Goal: Complete application form

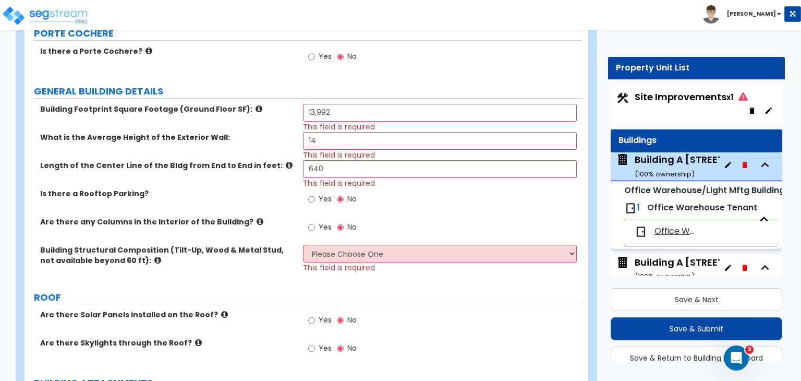
scroll to position [67, 0]
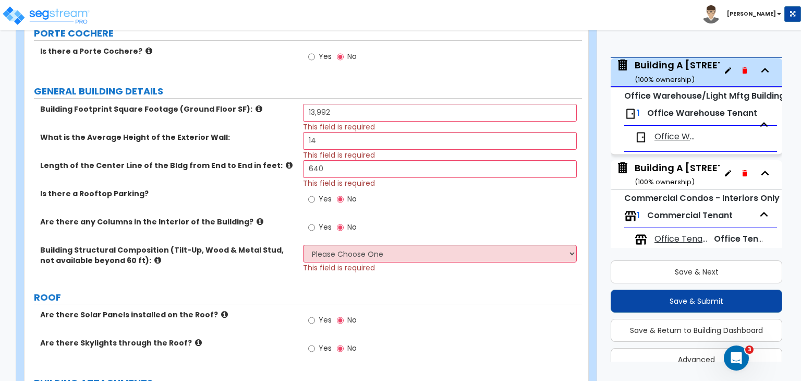
select select "2"
click at [303, 245] on select "Please Choose One Pre-Engineered Metal Building Tilt-up Wall Construction Reinf…" at bounding box center [439, 254] width 273 height 18
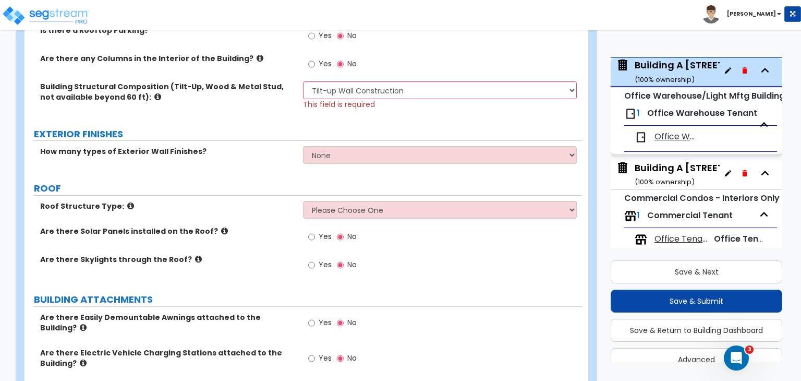
scroll to position [405, 0]
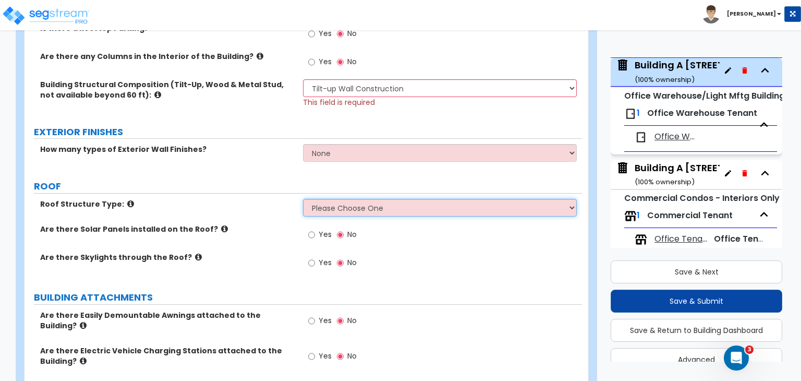
click at [343, 207] on select "Please Choose One [PERSON_NAME] Roof Flat Roof Hybrid [PERSON_NAME] & Flat Roof" at bounding box center [439, 208] width 273 height 18
select select "2"
click at [303, 199] on select "Please Choose One [PERSON_NAME] Roof Flat Roof Hybrid [PERSON_NAME] & Flat Roof" at bounding box center [439, 208] width 273 height 18
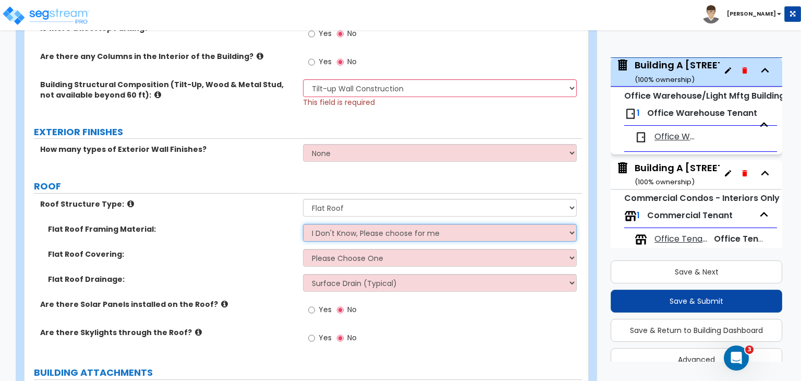
click at [334, 230] on select "I Don't Know, Please choose for me Metal Wood" at bounding box center [439, 233] width 273 height 18
click at [347, 232] on select "I Don't Know, Please choose for me Metal Wood" at bounding box center [439, 233] width 273 height 18
select select "1"
click at [303, 224] on select "I Don't Know, Please choose for me Metal Wood" at bounding box center [439, 233] width 273 height 18
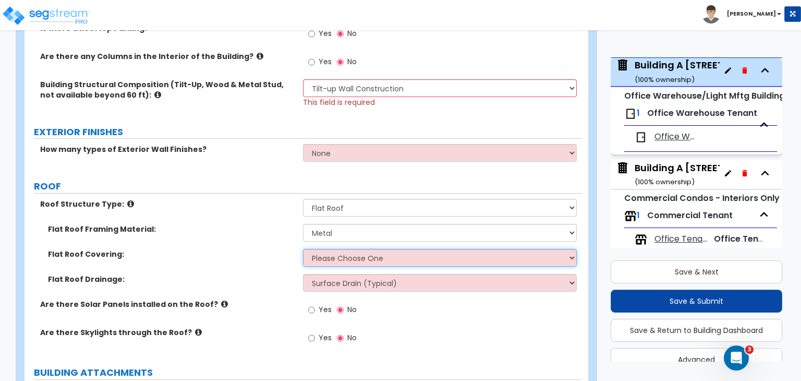
click at [388, 259] on select "Please Choose One Rolled Asphalt PVC Membrane Plastic (EPDM) Membrane Asphalt F…" at bounding box center [439, 258] width 273 height 18
select select "2"
click at [303, 249] on select "Please Choose One Rolled Asphalt PVC Membrane Plastic (EPDM) Membrane Asphalt F…" at bounding box center [439, 258] width 273 height 18
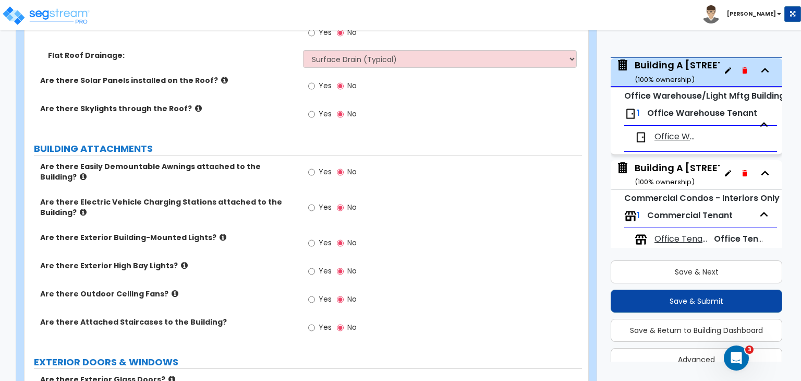
scroll to position [657, 0]
click at [310, 237] on input "Yes" at bounding box center [311, 242] width 7 height 11
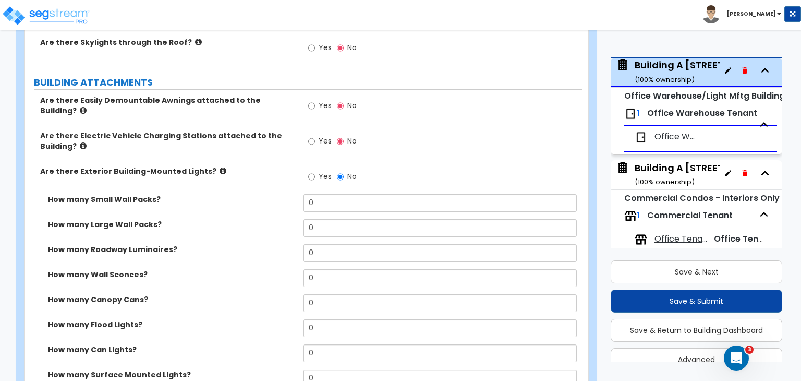
scroll to position [724, 0]
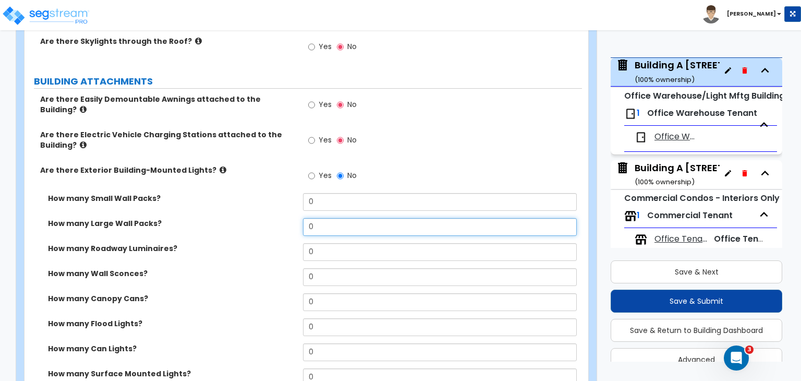
drag, startPoint x: 327, startPoint y: 218, endPoint x: 279, endPoint y: 212, distance: 48.9
click at [279, 218] on div "How many Large Wall Packs? 0" at bounding box center [303, 230] width 557 height 25
type input "3"
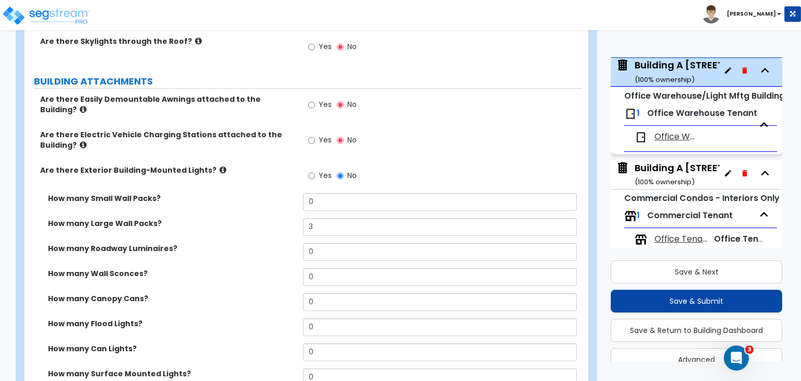
click at [277, 243] on label "How many Roadway Luminaires?" at bounding box center [171, 248] width 247 height 10
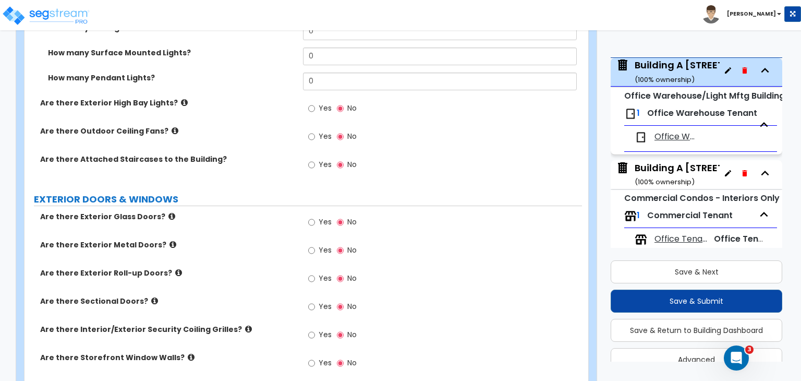
scroll to position [1070, 0]
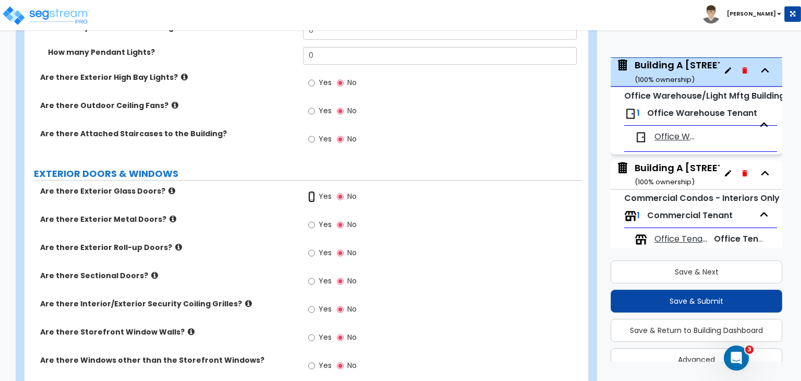
click at [311, 191] on input "Yes" at bounding box center [311, 196] width 7 height 11
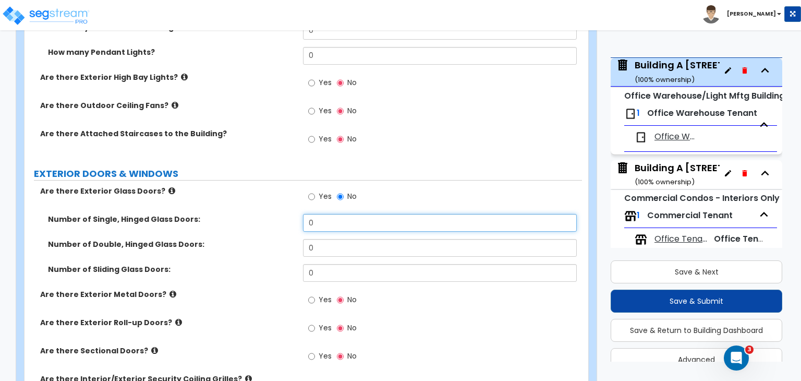
drag, startPoint x: 324, startPoint y: 213, endPoint x: 288, endPoint y: 215, distance: 35.5
click at [288, 215] on div "Number of Single, Hinged Glass Doors: 0" at bounding box center [303, 226] width 557 height 25
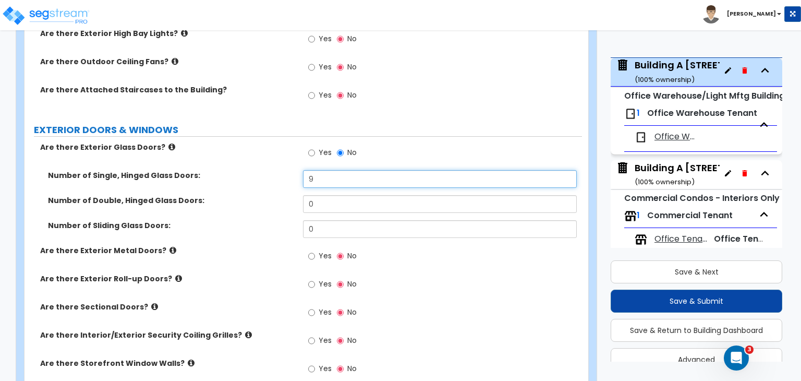
scroll to position [1114, 0]
type input "9"
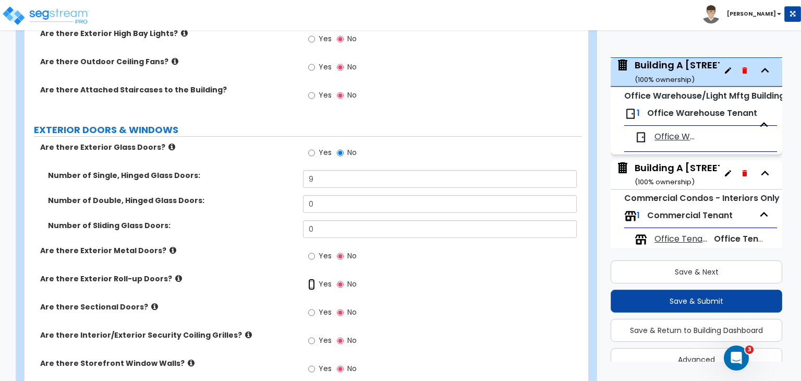
click at [311, 278] on input "Yes" at bounding box center [311, 283] width 7 height 11
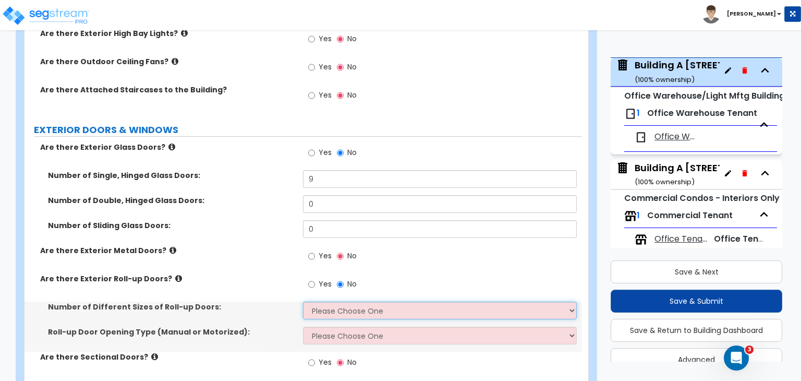
click at [340, 301] on select "Please Choose One 1 2 3" at bounding box center [439, 310] width 273 height 18
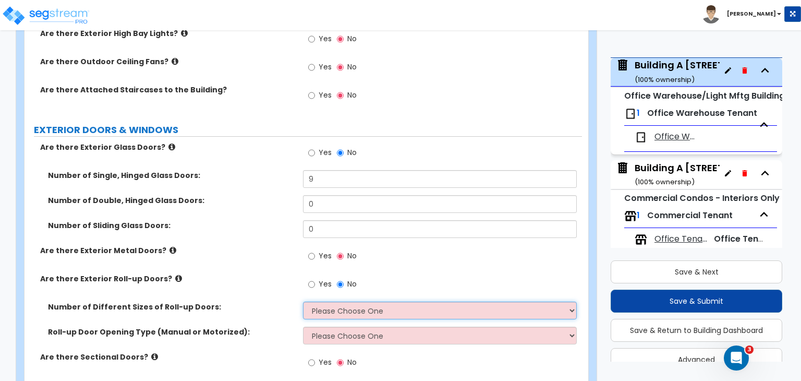
select select "1"
click at [303, 301] on select "Please Choose One 1 2 3" at bounding box center [439, 310] width 273 height 18
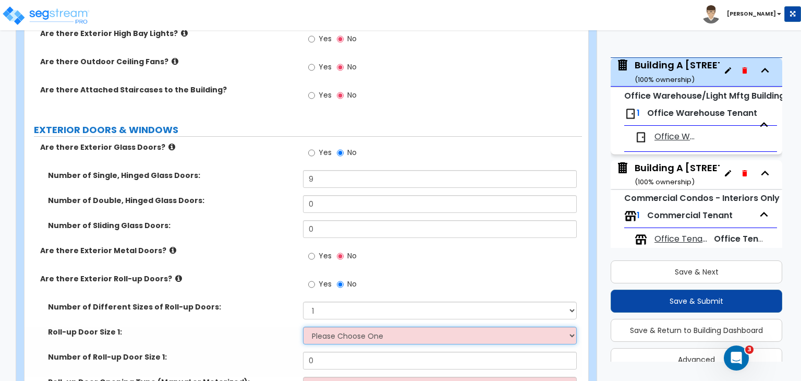
click at [351, 326] on select "Please Choose One 8' x 8' 10' x 10' 12' x 12' 14' x 14' 20' x 12' 20' x 16'" at bounding box center [439, 335] width 273 height 18
select select "2"
click at [303, 326] on select "Please Choose One 8' x 8' 10' x 10' 12' x 12' 14' x 14' 20' x 12' 20' x 16'" at bounding box center [439, 335] width 273 height 18
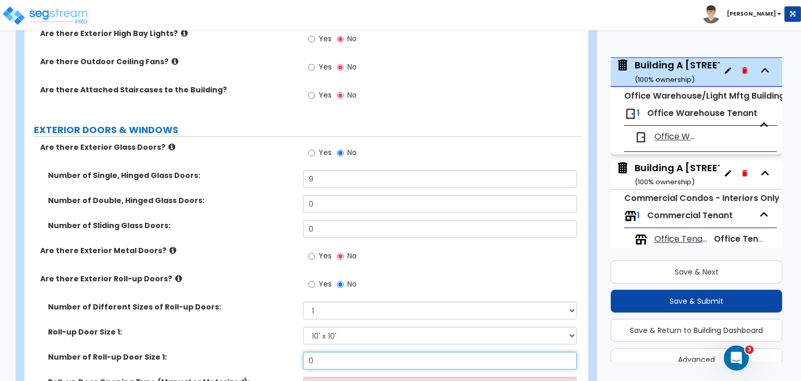
drag, startPoint x: 323, startPoint y: 345, endPoint x: 252, endPoint y: 357, distance: 72.4
click at [252, 357] on div "Number of Roll-up Door Size 1: 0" at bounding box center [303, 363] width 557 height 25
type input "9"
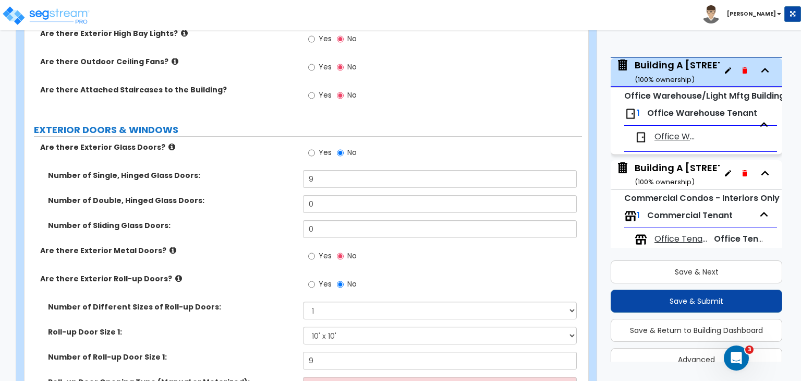
click at [264, 312] on div "Number of Different Sizes of Roll-up Doors: Please Choose One 1 2 3" at bounding box center [303, 313] width 557 height 25
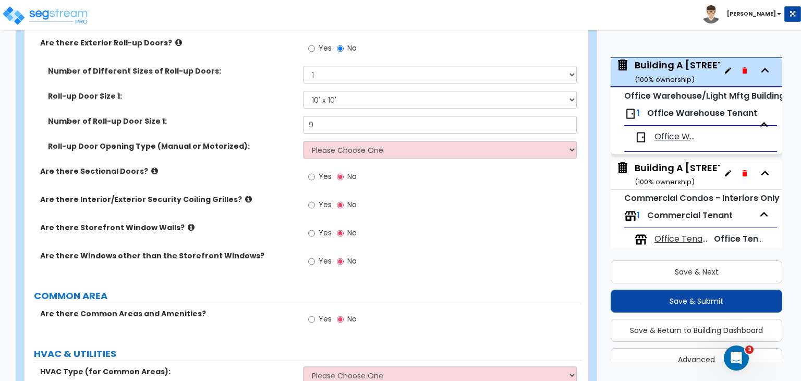
scroll to position [1349, 0]
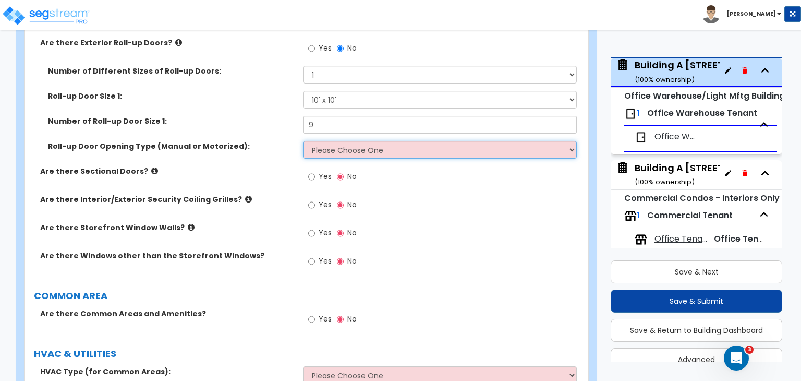
click at [354, 149] on select "Please Choose One All Manual All Motorized Some are Motorized" at bounding box center [439, 150] width 273 height 18
select select "1"
click at [303, 141] on select "Please Choose One All Manual All Motorized Some are Motorized" at bounding box center [439, 150] width 273 height 18
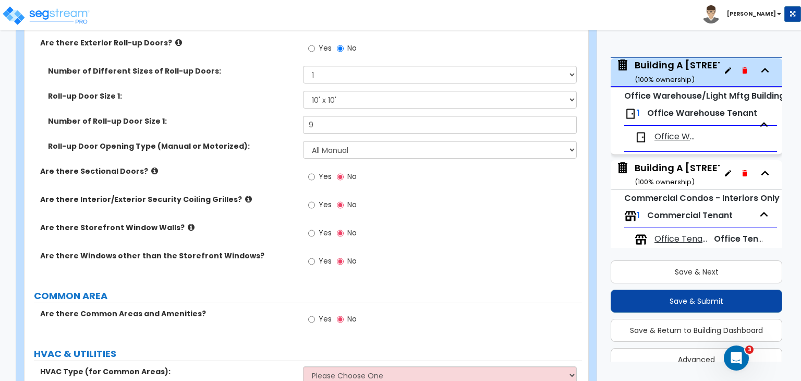
click at [272, 177] on div "Are there Sectional Doors? Yes No" at bounding box center [303, 180] width 557 height 28
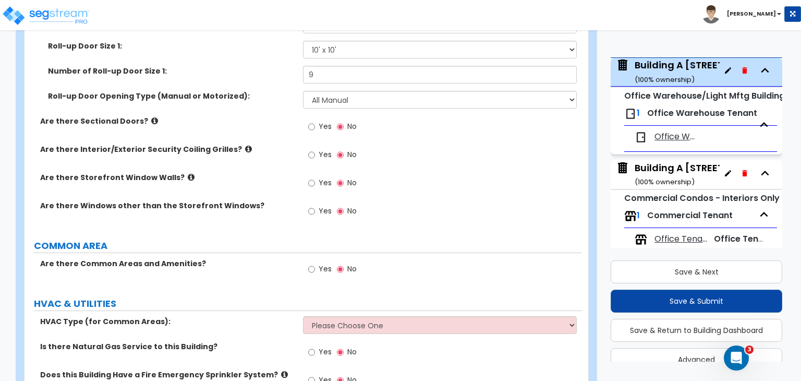
scroll to position [1400, 0]
click at [310, 177] on input "Yes" at bounding box center [311, 182] width 7 height 11
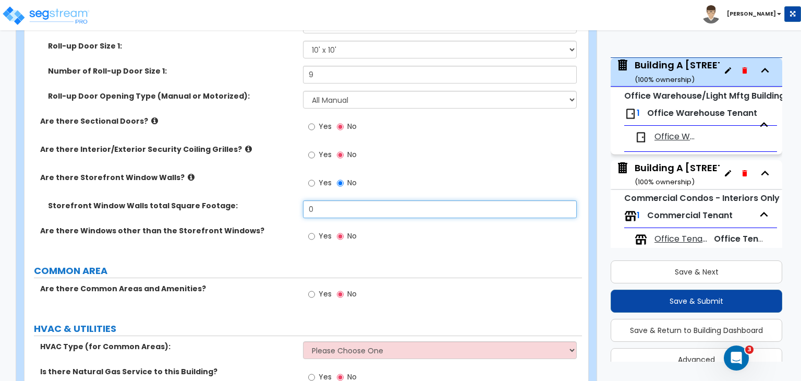
drag, startPoint x: 276, startPoint y: 194, endPoint x: 238, endPoint y: 187, distance: 38.8
click at [238, 187] on div "Are there Exterior Glass Doors? Yes No Number of Single, Hinged Glass Doors: 9 …" at bounding box center [303, 54] width 542 height 397
type input "200"
click at [253, 226] on label "Are there Windows other than the Storefront Windows?" at bounding box center [167, 230] width 255 height 10
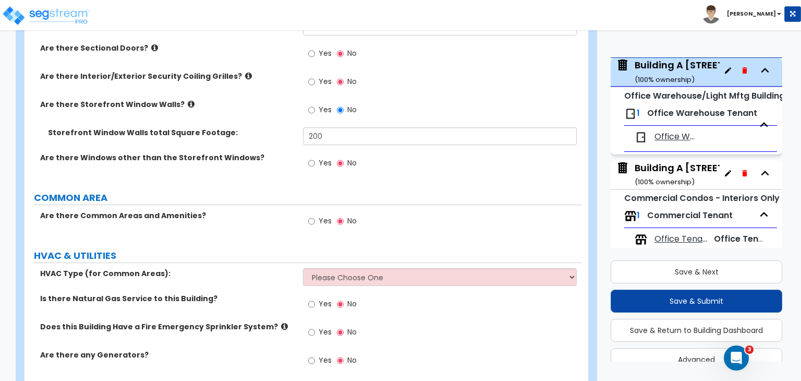
scroll to position [1508, 0]
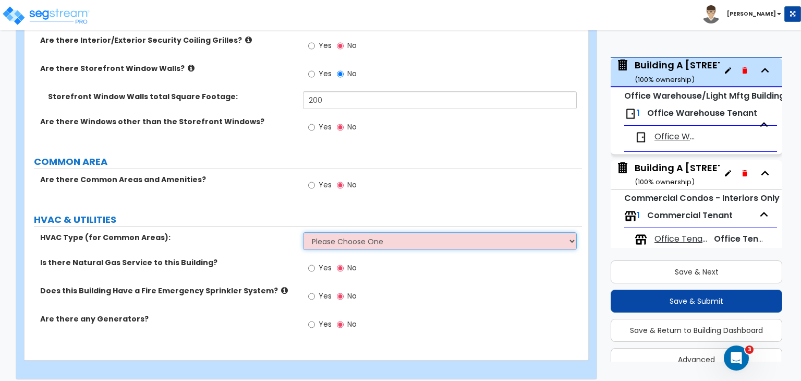
click at [342, 232] on select "Please Choose One Rooftop Unit Furnace-Condenser Forced Air Split Heating/Cooli…" at bounding box center [439, 241] width 273 height 18
select select "1"
click at [303, 232] on select "Please Choose One Rooftop Unit Furnace-Condenser Forced Air Split Heating/Cooli…" at bounding box center [439, 241] width 273 height 18
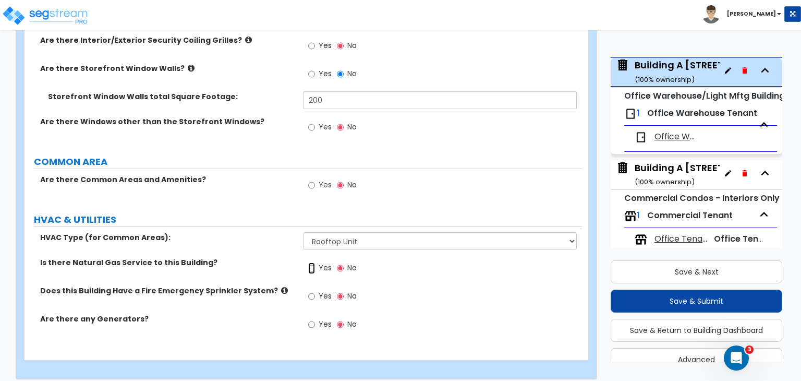
click at [313, 262] on input "Yes" at bounding box center [311, 267] width 7 height 11
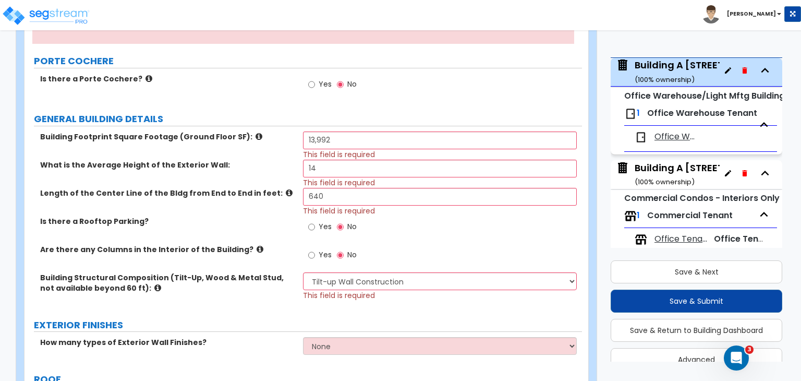
scroll to position [213, 0]
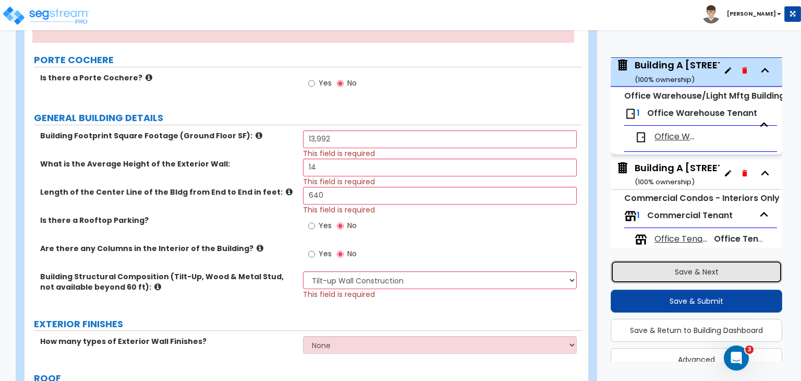
click at [646, 272] on button "Save & Next" at bounding box center [697, 271] width 172 height 23
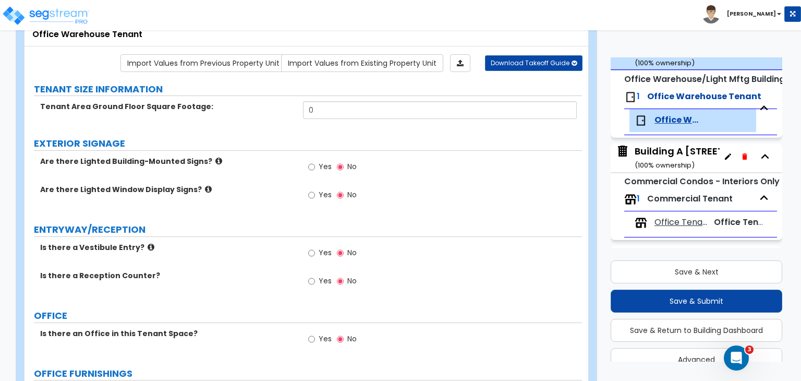
scroll to position [84, 0]
